Goal: Task Accomplishment & Management: Manage account settings

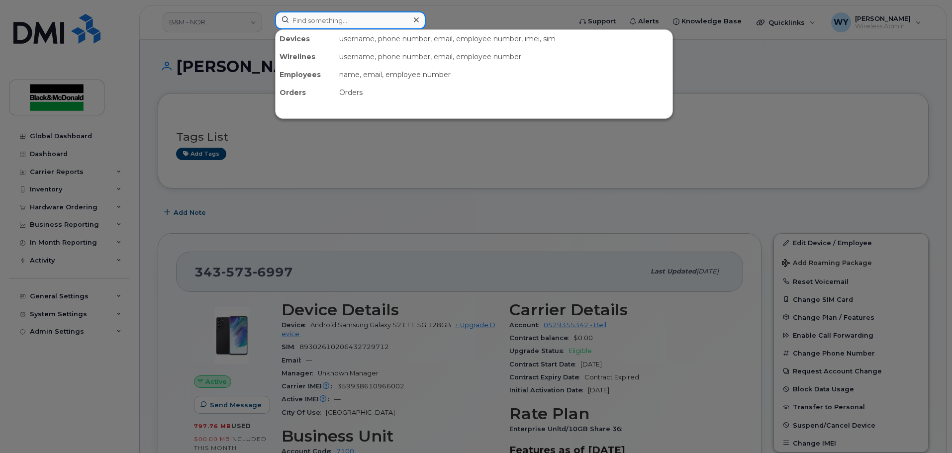
click at [347, 24] on input at bounding box center [350, 20] width 151 height 18
paste input "4374335874"
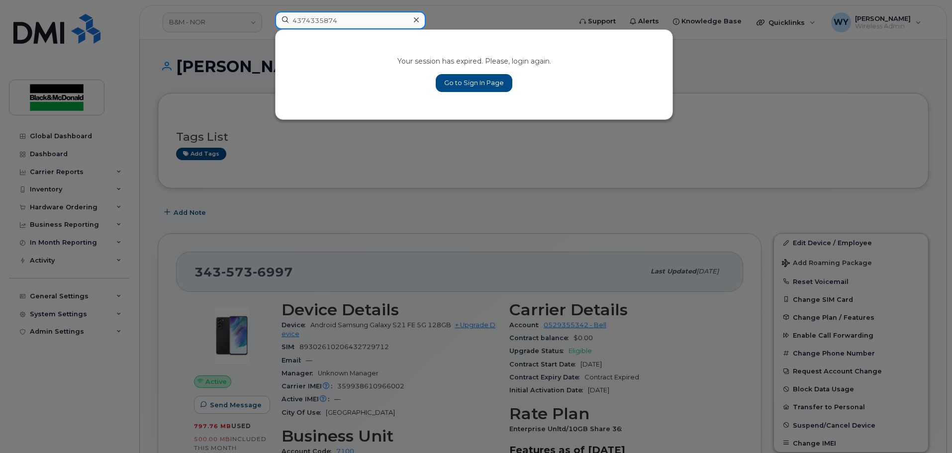
type input "4374335874"
click at [481, 82] on link "Go to Sign In Page" at bounding box center [474, 83] width 77 height 18
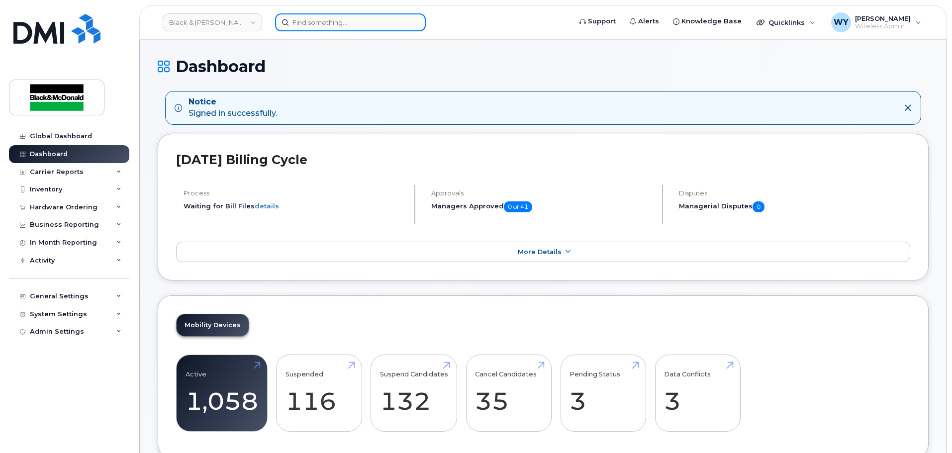
click at [331, 23] on input at bounding box center [350, 22] width 151 height 18
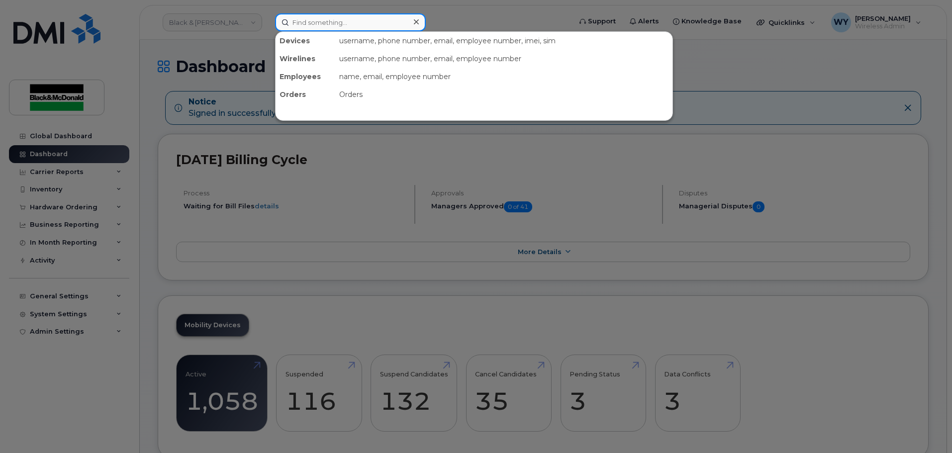
paste input "4374335874"
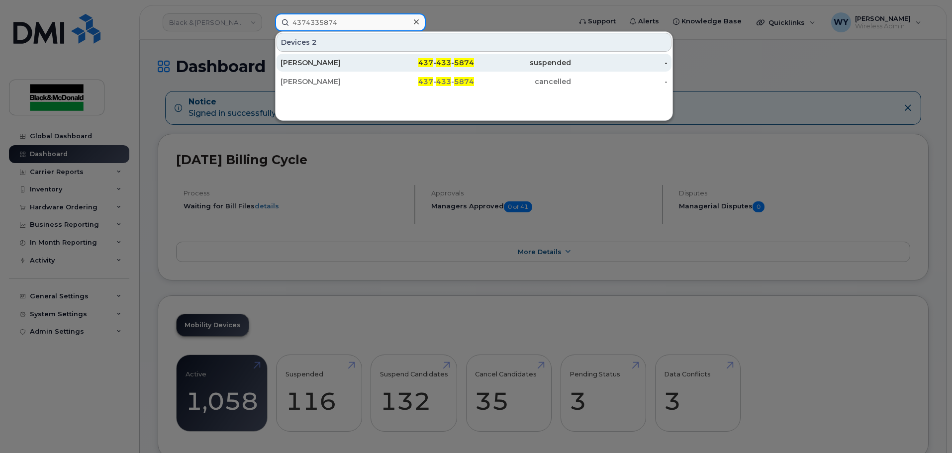
type input "4374335874"
click at [378, 68] on div "[PERSON_NAME]" at bounding box center [426, 63] width 97 height 18
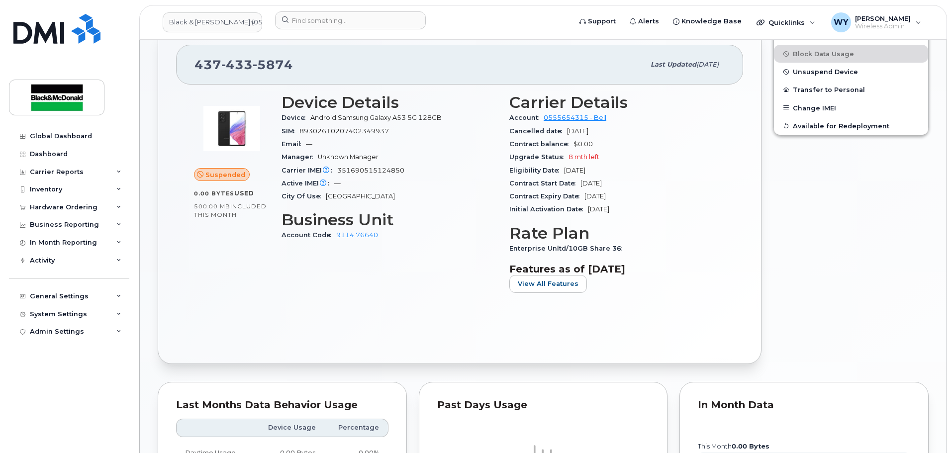
scroll to position [225, 0]
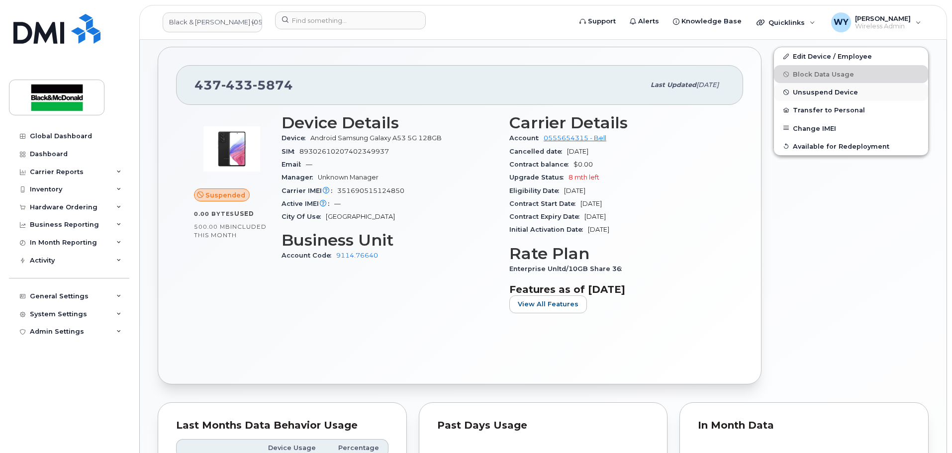
click at [845, 87] on button "Unsuspend Device" at bounding box center [851, 92] width 154 height 18
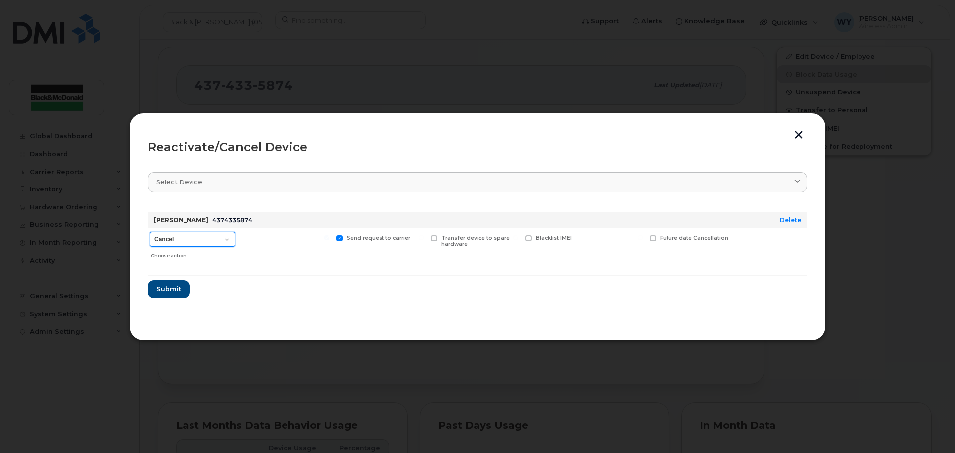
click at [207, 236] on select "Cancel Suspend - Extend Suspension Reactivate" at bounding box center [193, 239] width 86 height 15
select select "[object Object]"
click at [150, 232] on select "Cancel Suspend - Extend Suspension Reactivate" at bounding box center [193, 239] width 86 height 15
click at [164, 278] on form "Douglas Gowing 4374335874 Delete Cancel Suspend - Extend Suspension Reactivate …" at bounding box center [478, 252] width 660 height 94
click at [168, 281] on button "Submit" at bounding box center [168, 290] width 41 height 18
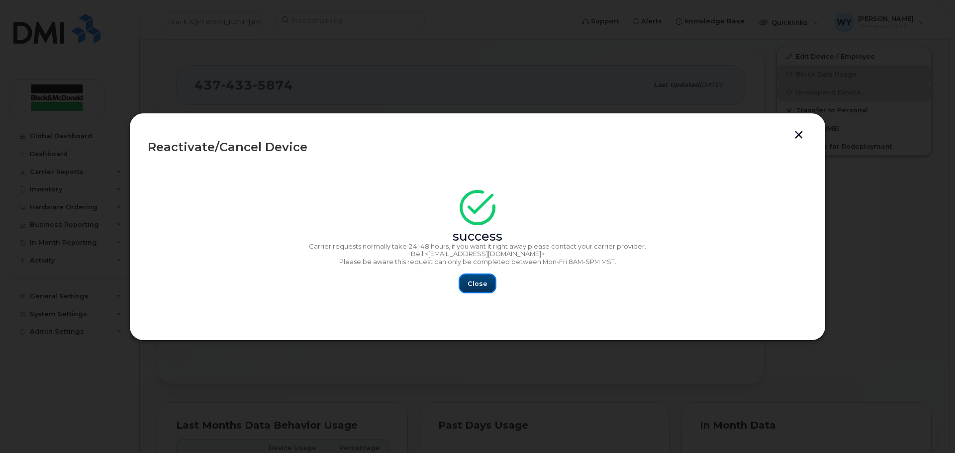
click at [464, 281] on button "Close" at bounding box center [478, 284] width 36 height 18
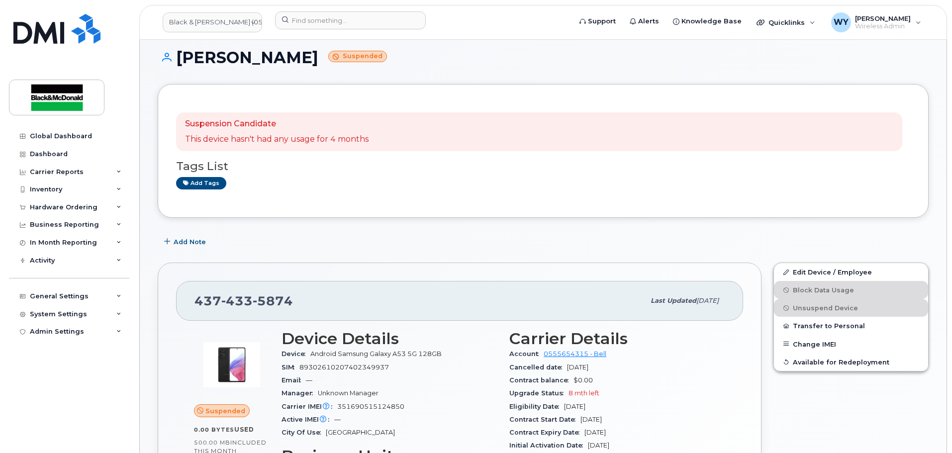
scroll to position [0, 0]
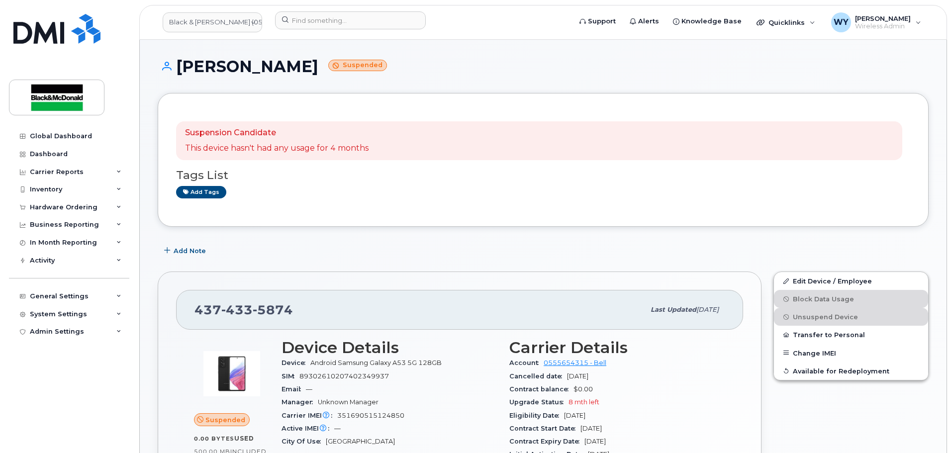
drag, startPoint x: 525, startPoint y: 220, endPoint x: 505, endPoint y: 223, distance: 20.6
click at [525, 220] on div "Suspension Candidate This device hasn't had any usage for 4 months Tags List Ad…" at bounding box center [543, 160] width 771 height 134
